Goal: Task Accomplishment & Management: Use online tool/utility

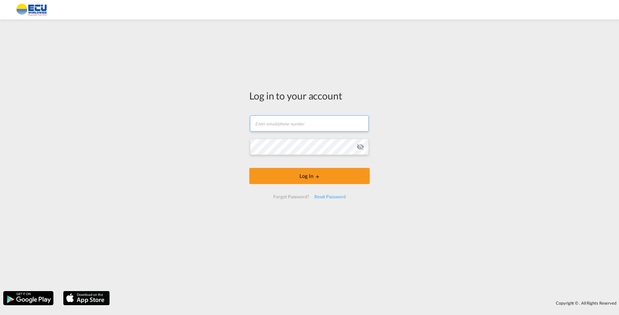
click at [285, 120] on input "text" at bounding box center [309, 123] width 119 height 16
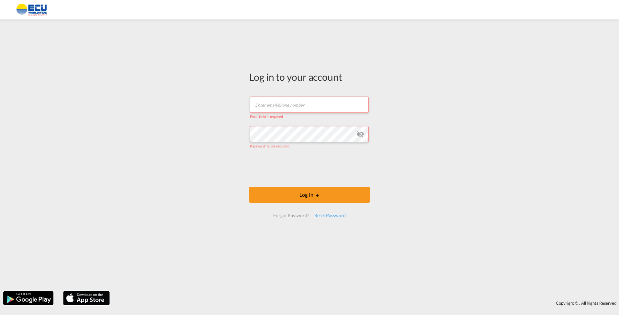
click at [271, 109] on input "text" at bounding box center [309, 105] width 119 height 16
type input "[EMAIL_ADDRESS][DOMAIN_NAME]"
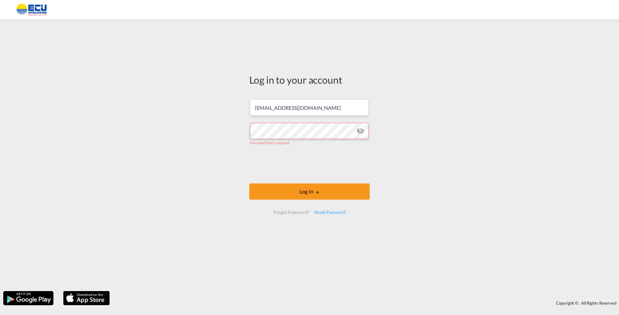
click at [285, 211] on div "Forgot Password?" at bounding box center [291, 212] width 41 height 12
drag, startPoint x: 287, startPoint y: 212, endPoint x: 287, endPoint y: 203, distance: 9.1
click at [287, 212] on div "Forgot Password?" at bounding box center [291, 212] width 41 height 12
click at [297, 212] on div "Forgot Password?" at bounding box center [291, 212] width 41 height 12
click at [288, 211] on div "Forgot Password?" at bounding box center [291, 212] width 41 height 12
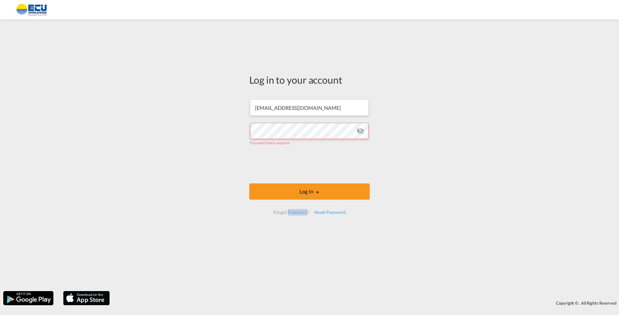
click at [288, 211] on div "Forgot Password?" at bounding box center [291, 212] width 41 height 12
drag, startPoint x: 288, startPoint y: 211, endPoint x: 197, endPoint y: 170, distance: 100.1
click at [197, 170] on div "Log in to your account benwalker@ecuworldwide.com Password field is required Lo…" at bounding box center [309, 155] width 619 height 265
click at [332, 212] on div "Reset Password" at bounding box center [330, 212] width 37 height 12
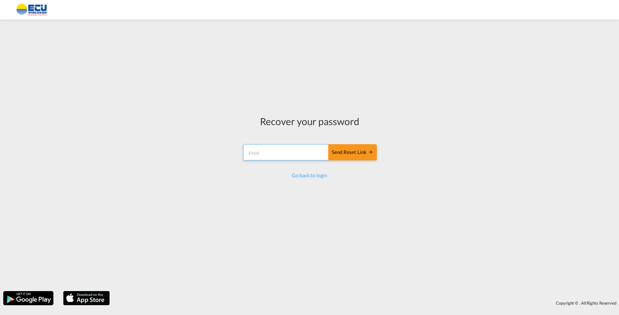
click at [260, 147] on input "email" at bounding box center [286, 152] width 86 height 16
type input "[EMAIL_ADDRESS][DOMAIN_NAME]"
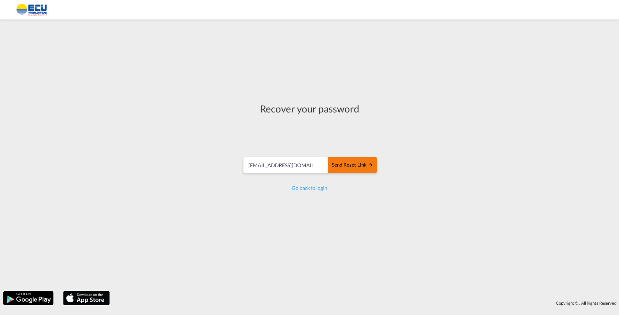
click at [343, 156] on form "benwalker@ecuworldwide.com Send reset link Send reset link" at bounding box center [309, 165] width 135 height 31
click at [353, 165] on div "Send reset link" at bounding box center [352, 164] width 41 height 7
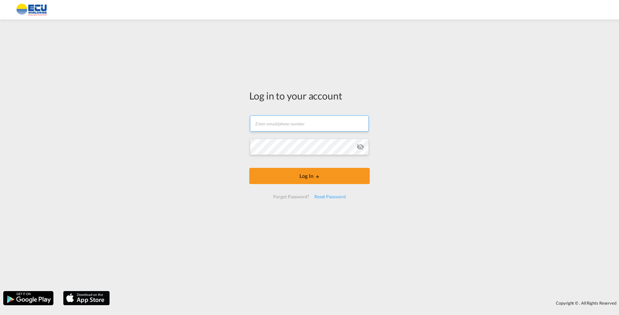
click at [273, 123] on input "text" at bounding box center [309, 123] width 119 height 16
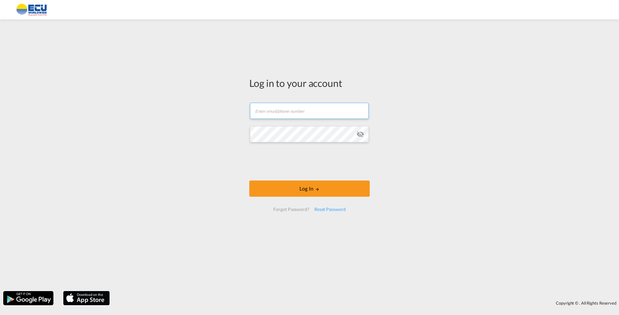
type input "[EMAIL_ADDRESS][DOMAIN_NAME]"
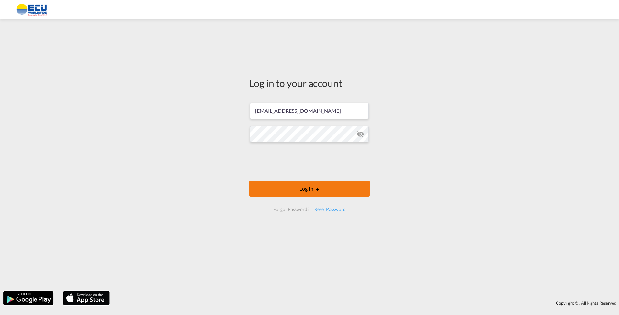
click at [297, 191] on button "Log In" at bounding box center [309, 188] width 120 height 16
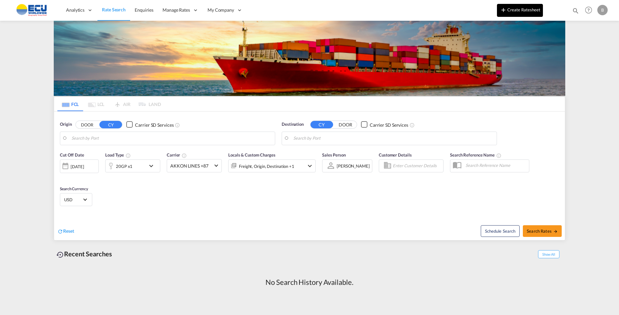
click at [507, 15] on button "Create Ratesheet" at bounding box center [520, 10] width 46 height 13
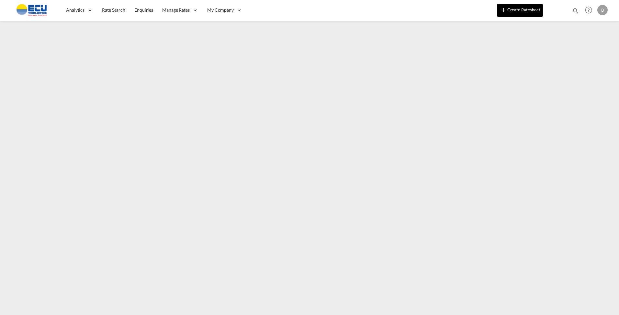
click at [523, 13] on button "Create Ratesheet" at bounding box center [520, 10] width 46 height 13
click at [34, 314] on html "Analytics Reports Dashboard Rate Search Enquiries Manage Rates Contract Rates" at bounding box center [309, 157] width 619 height 315
click at [115, 11] on span "Rate Search" at bounding box center [113, 10] width 23 height 6
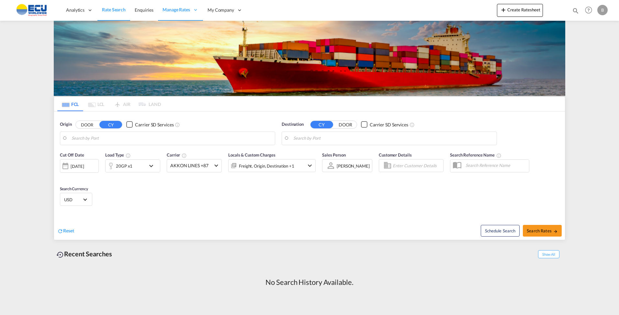
click at [336, 165] on div at bounding box center [331, 165] width 10 height 11
click at [328, 164] on div at bounding box center [331, 165] width 10 height 11
click at [138, 139] on input "Search by Port" at bounding box center [172, 138] width 200 height 10
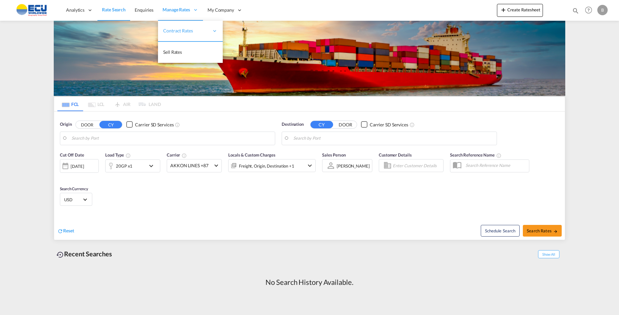
click at [171, 8] on span "Manage Rates" at bounding box center [177, 9] width 28 height 6
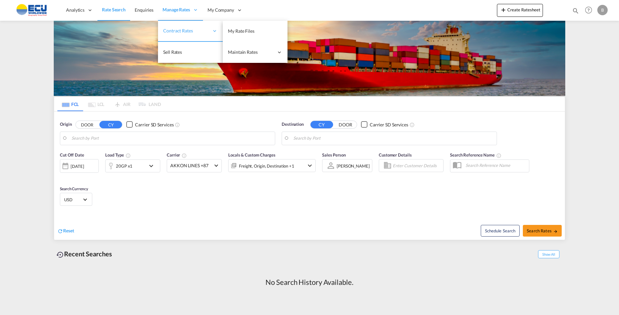
click at [180, 30] on span "Contract Rates" at bounding box center [186, 31] width 46 height 6
click at [261, 32] on link "My Rate Files" at bounding box center [255, 31] width 65 height 21
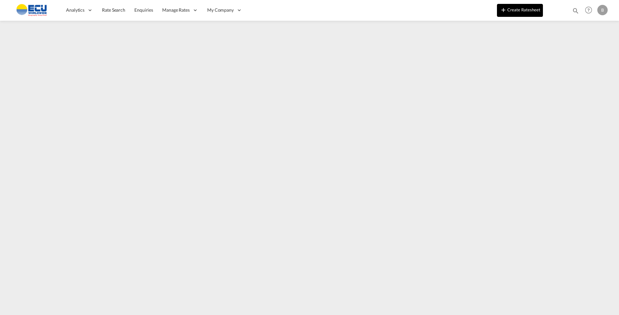
click at [506, 11] on md-icon "icon-plus 400-fg" at bounding box center [504, 10] width 8 height 8
drag, startPoint x: 531, startPoint y: 8, endPoint x: 521, endPoint y: 12, distance: 10.8
click at [531, 7] on button "Create Ratesheet" at bounding box center [520, 10] width 46 height 13
